Goal: Navigation & Orientation: Find specific page/section

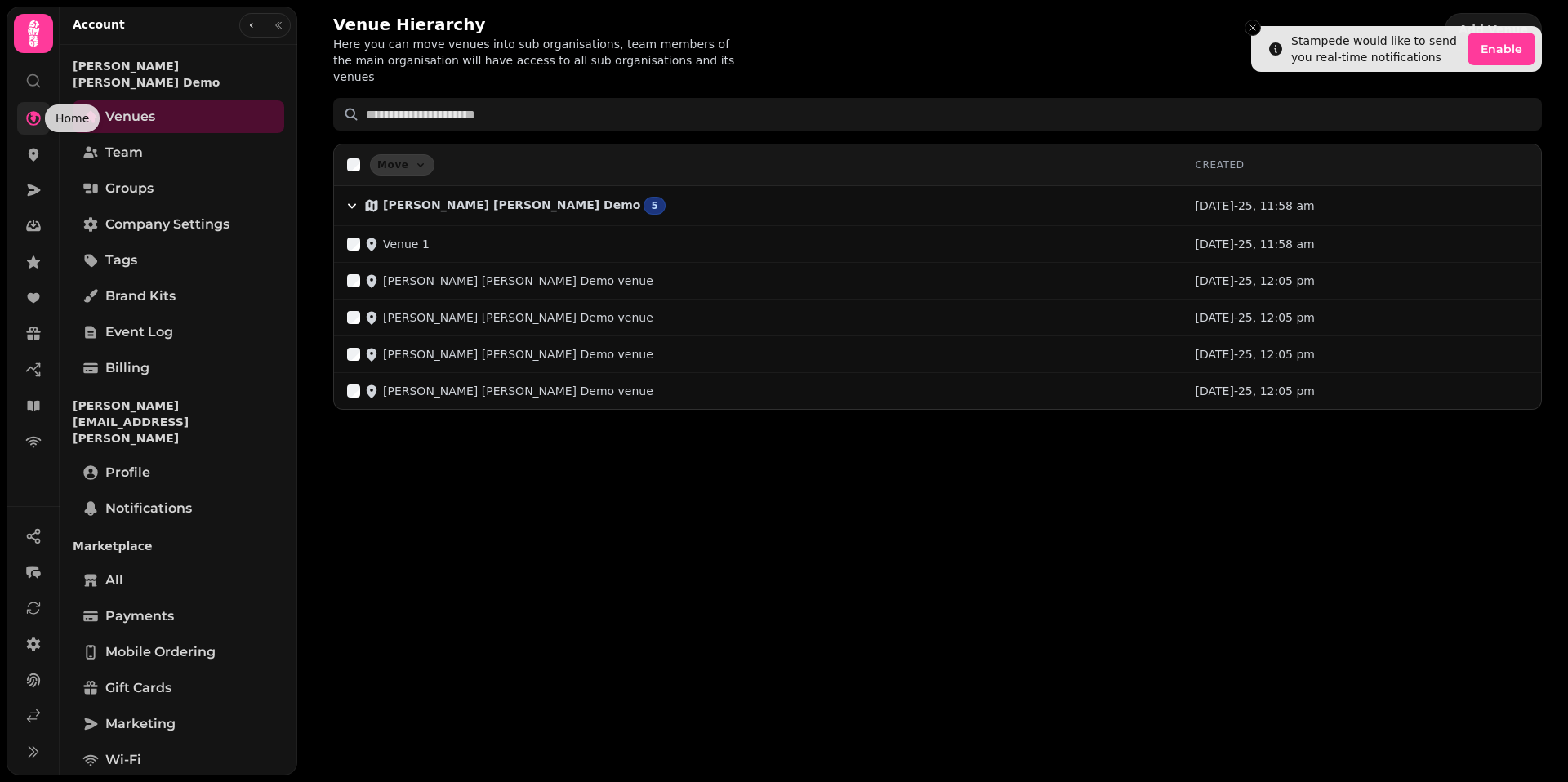
click at [35, 125] on icon at bounding box center [33, 119] width 17 height 17
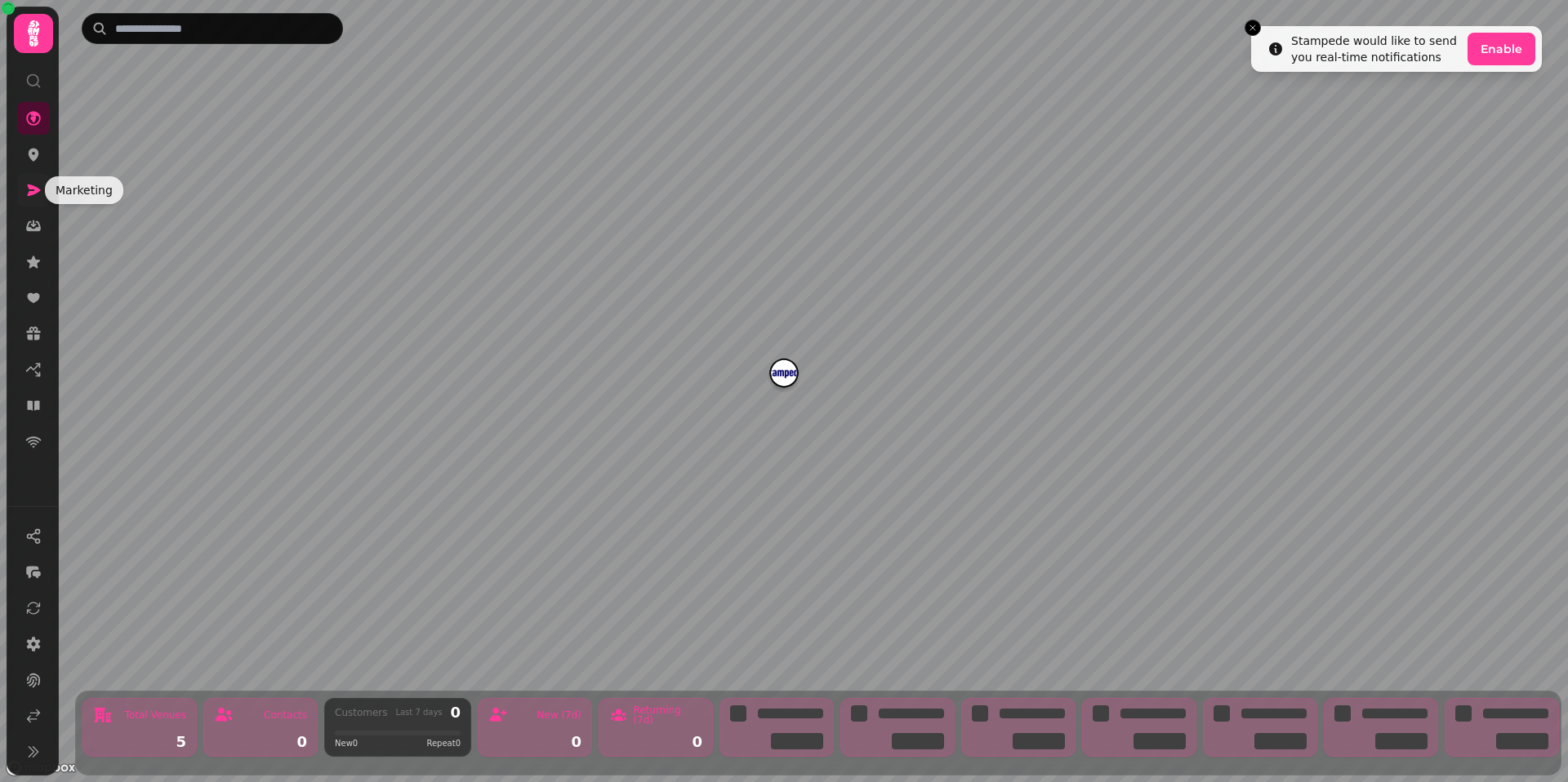
click at [31, 188] on icon at bounding box center [34, 190] width 13 height 12
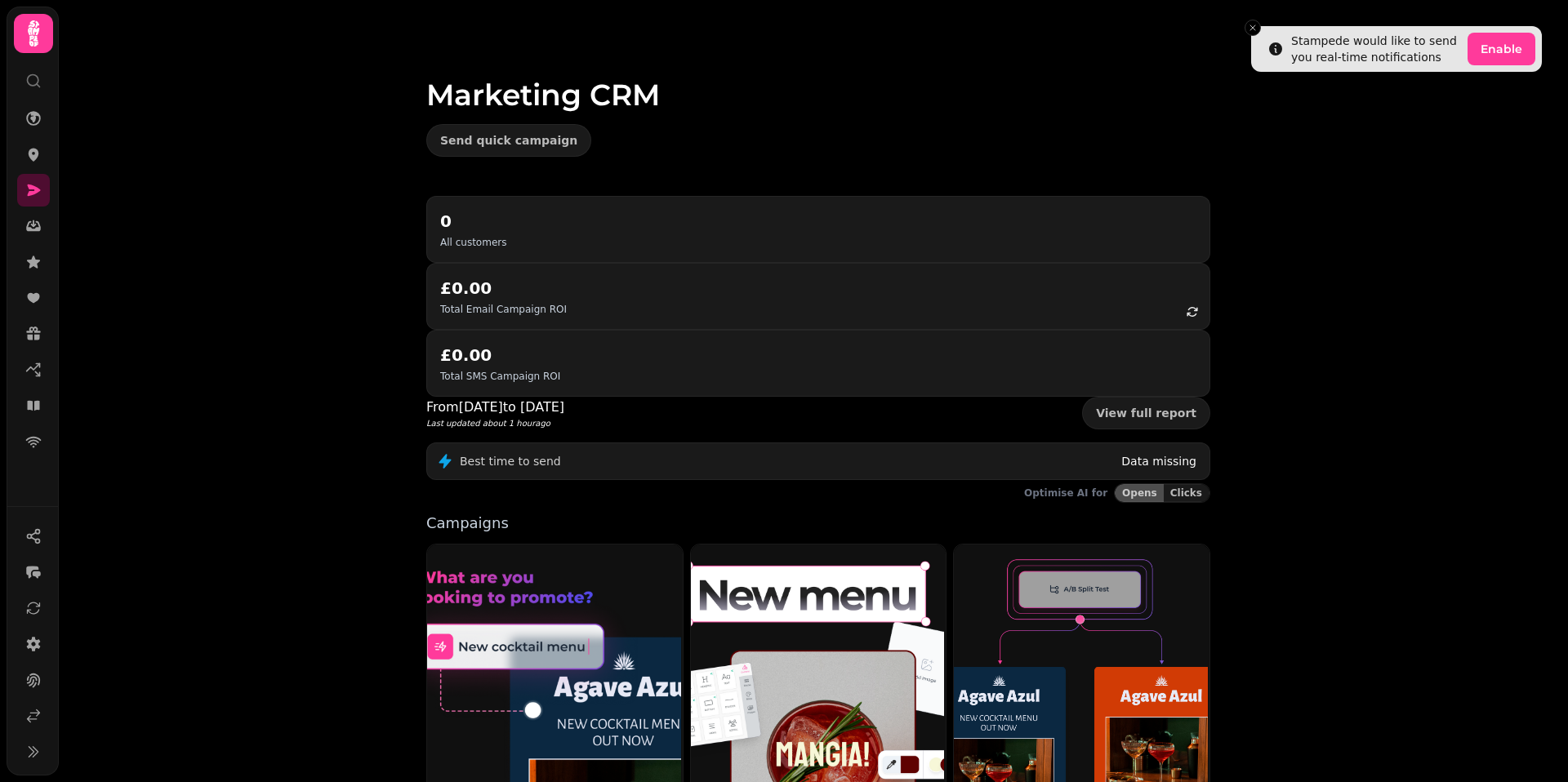
scroll to position [237, 0]
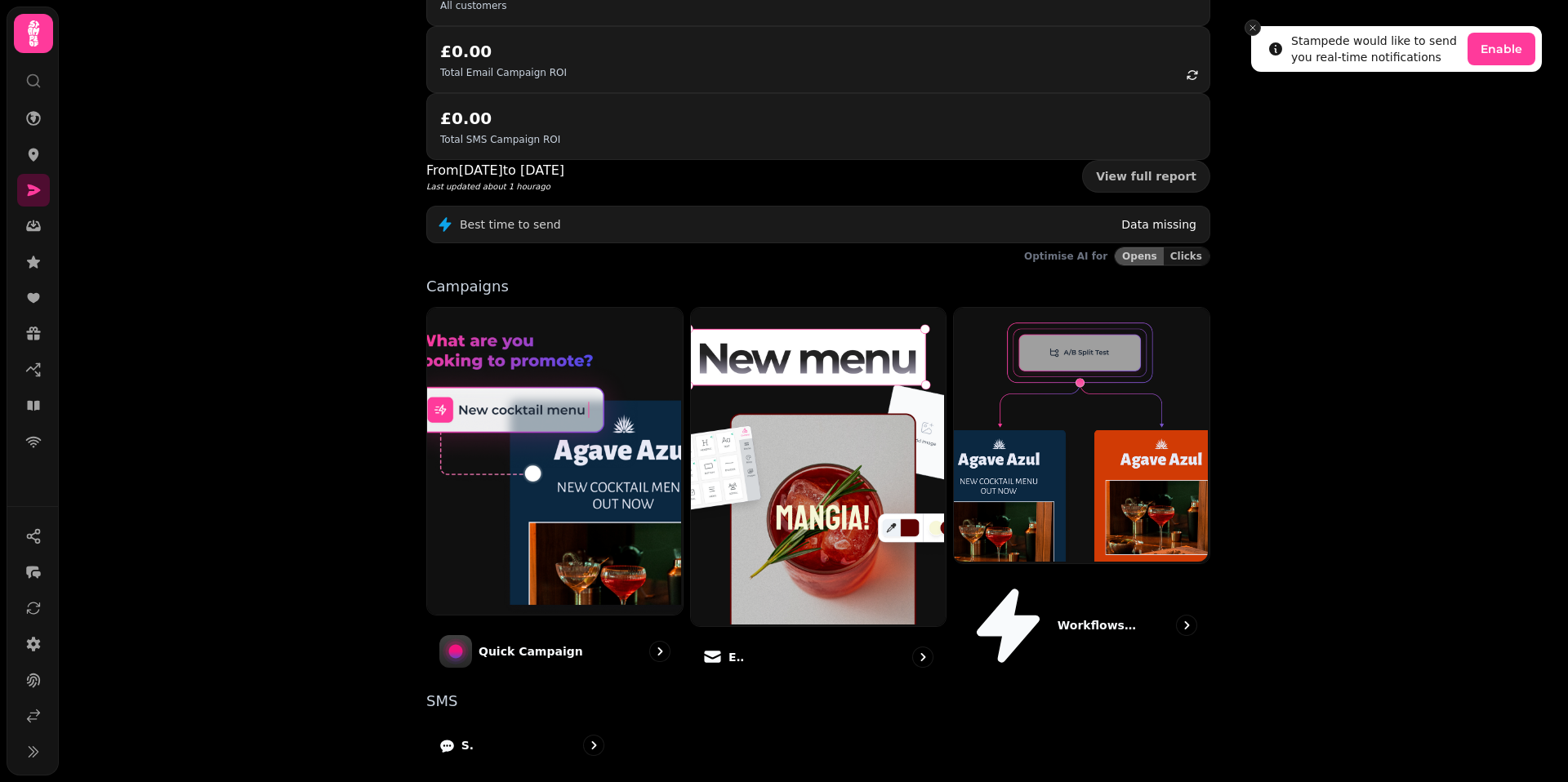
click at [1253, 28] on icon "Close toast" at bounding box center [1253, 28] width 10 height 10
